Goal: Find specific page/section: Find specific page/section

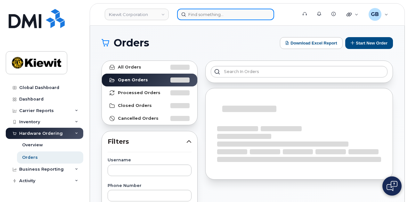
click at [225, 13] on input at bounding box center [225, 15] width 97 height 12
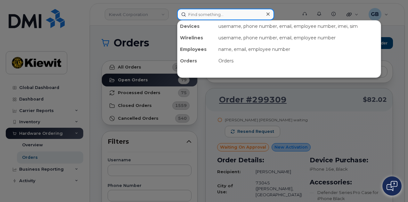
paste input "7917"
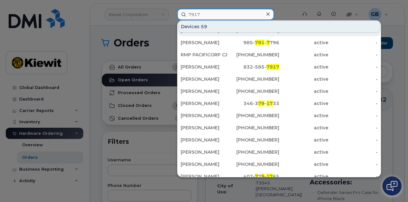
scroll to position [32, 0]
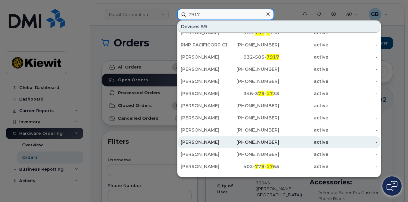
type input "7917"
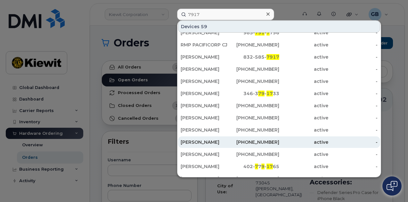
click at [216, 140] on div "[PERSON_NAME]" at bounding box center [205, 142] width 49 height 6
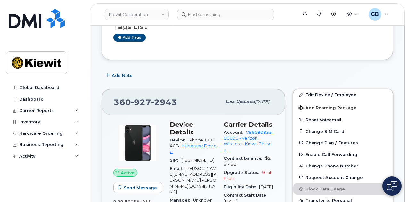
scroll to position [64, 0]
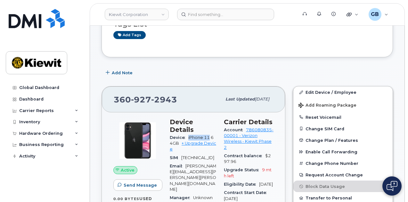
drag, startPoint x: 210, startPoint y: 128, endPoint x: 189, endPoint y: 129, distance: 20.8
click at [189, 135] on span "iPhone 11 64GB" at bounding box center [192, 140] width 44 height 11
copy span "iPhone 11"
drag, startPoint x: 178, startPoint y: 100, endPoint x: 115, endPoint y: 98, distance: 63.8
click at [115, 98] on div "360 927 2943" at bounding box center [168, 99] width 108 height 13
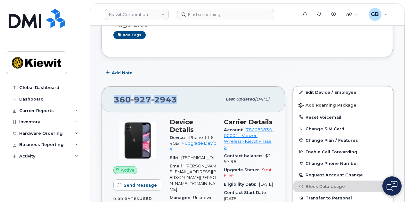
copy span "360 927 2943"
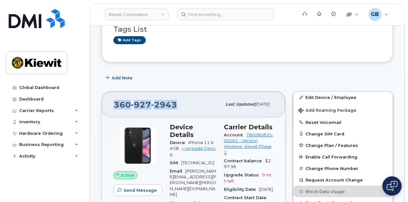
scroll to position [0, 0]
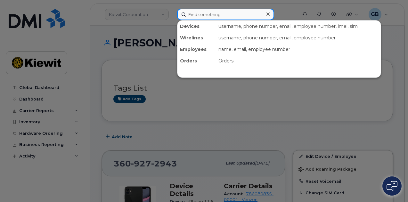
click at [213, 16] on input at bounding box center [225, 15] width 97 height 12
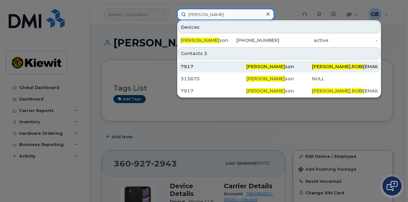
type input "ron robi"
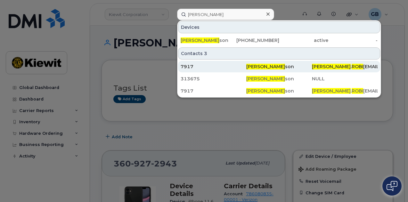
click at [231, 66] on div "7917" at bounding box center [214, 66] width 66 height 6
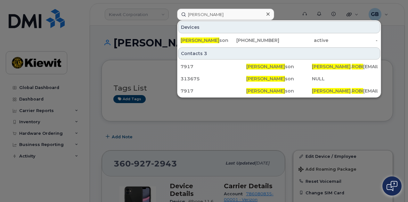
drag, startPoint x: 267, startPoint y: 16, endPoint x: 246, endPoint y: 15, distance: 20.5
click at [263, 16] on div at bounding box center [267, 14] width 9 height 9
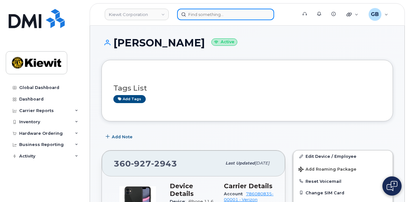
click at [237, 15] on input at bounding box center [225, 15] width 97 height 12
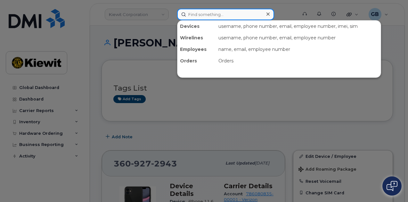
paste input "517223"
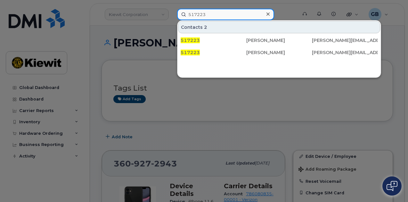
type input "517223"
